Goal: Ask a question

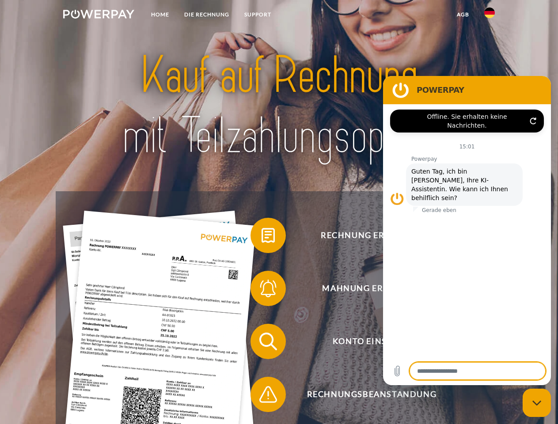
click at [98, 15] on img at bounding box center [98, 14] width 71 height 9
click at [489, 15] on img at bounding box center [489, 13] width 11 height 11
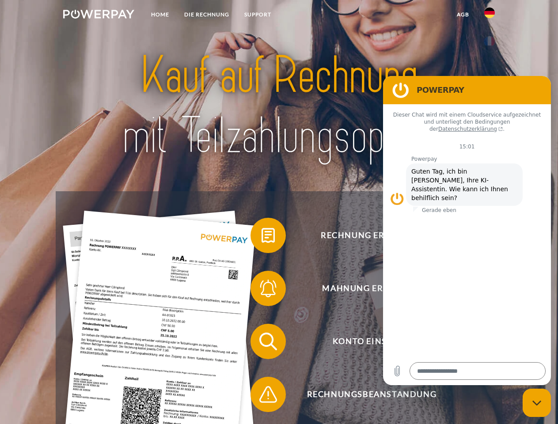
click at [462, 15] on link "agb" at bounding box center [462, 15] width 27 height 16
click at [261, 237] on span at bounding box center [255, 235] width 44 height 44
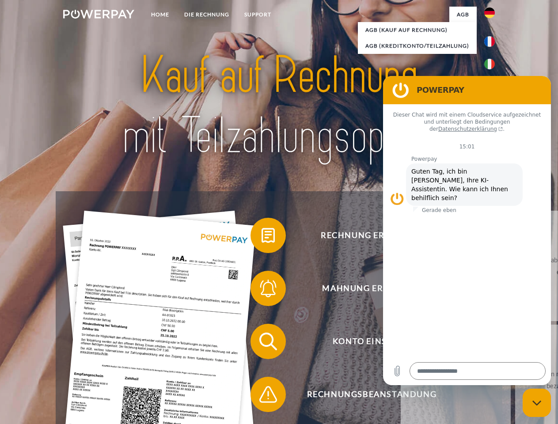
click at [261, 290] on span at bounding box center [255, 288] width 44 height 44
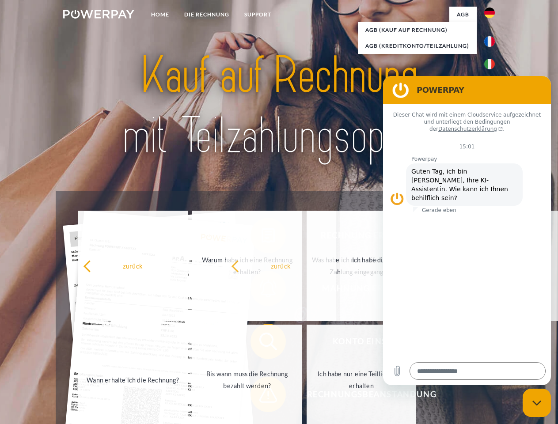
click at [261, 396] on span at bounding box center [255, 394] width 44 height 44
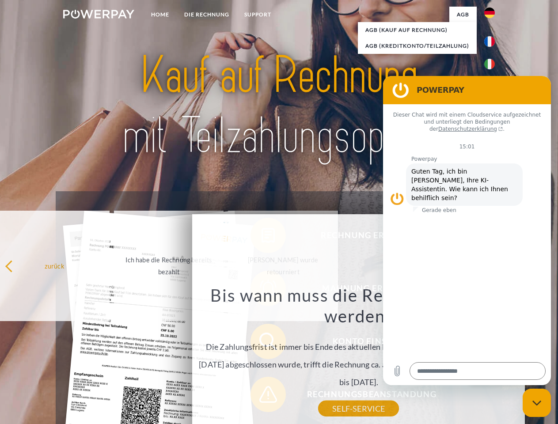
click at [537, 403] on icon "Messaging-Fenster schließen" at bounding box center [536, 403] width 9 height 6
type textarea "*"
